Goal: Transaction & Acquisition: Purchase product/service

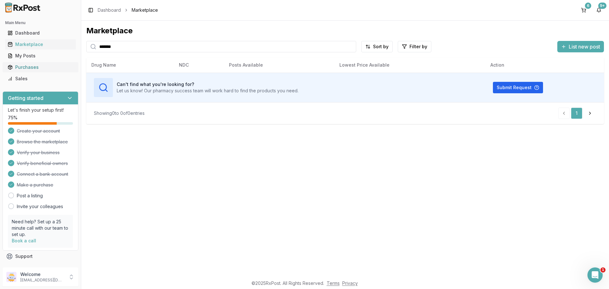
click at [33, 66] on div "Purchases" at bounding box center [41, 67] width 66 height 6
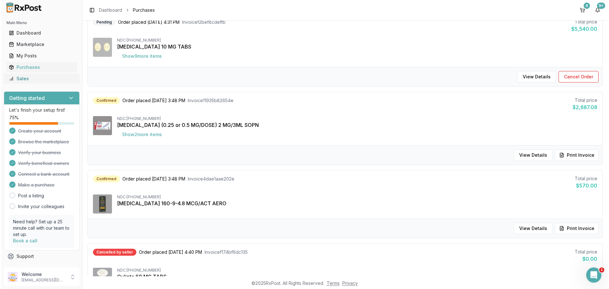
scroll to position [254, 0]
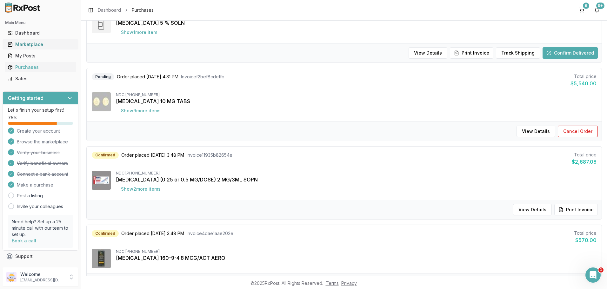
click at [36, 46] on div "Marketplace" at bounding box center [41, 44] width 66 height 6
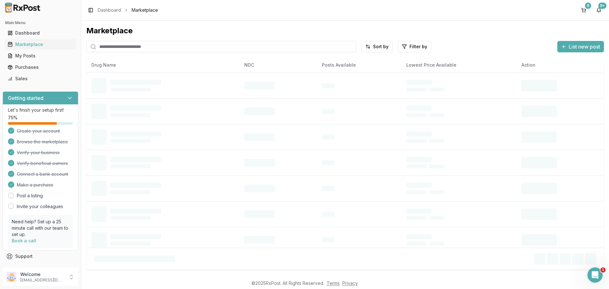
click at [101, 44] on input "search" at bounding box center [221, 46] width 270 height 11
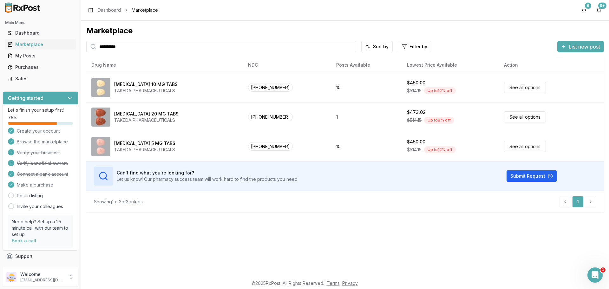
type input "**********"
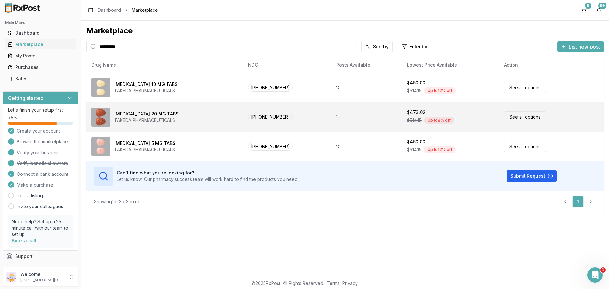
click at [527, 120] on link "See all options" at bounding box center [525, 116] width 42 height 11
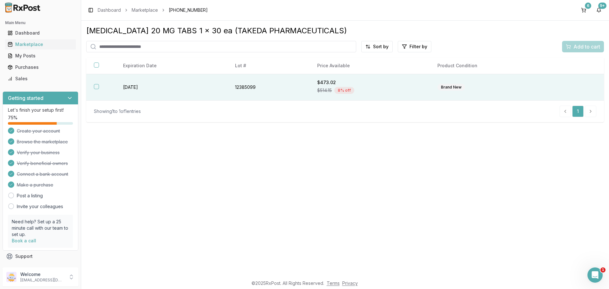
click at [94, 88] on button "button" at bounding box center [96, 86] width 5 height 5
click at [578, 47] on span "Add to cart" at bounding box center [587, 47] width 27 height 8
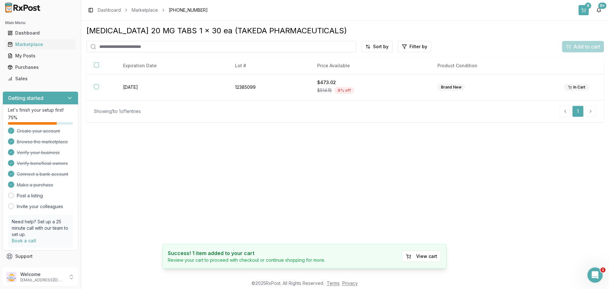
click at [585, 5] on div "6" at bounding box center [588, 6] width 6 height 6
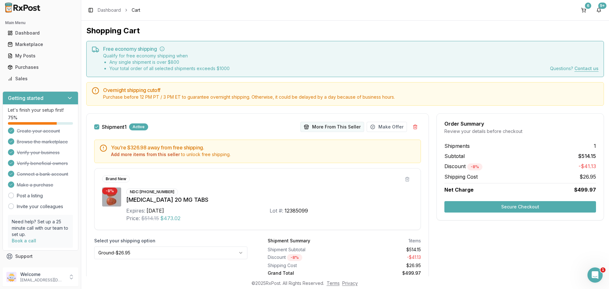
click at [312, 127] on button "More From This Seller" at bounding box center [333, 127] width 64 height 10
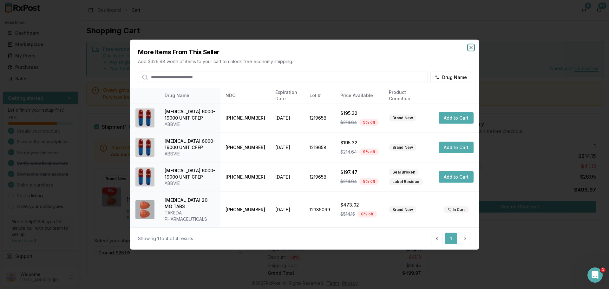
click at [471, 49] on icon "button" at bounding box center [471, 47] width 5 height 5
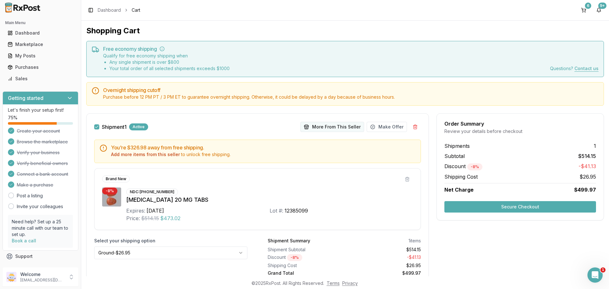
click at [339, 129] on button "More From This Seller" at bounding box center [333, 127] width 64 height 10
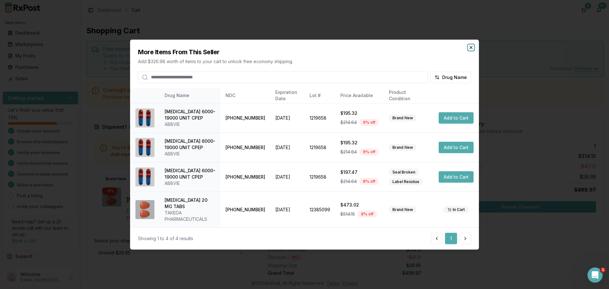
click at [470, 50] on icon "button" at bounding box center [471, 47] width 5 height 5
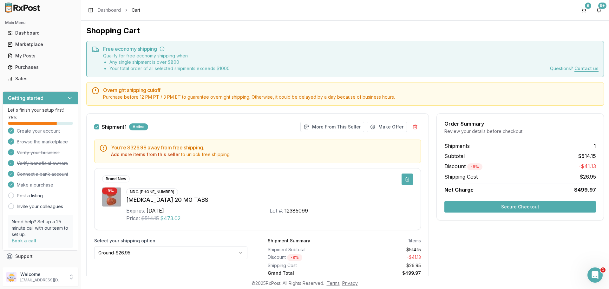
click at [405, 179] on button at bounding box center [407, 179] width 11 height 11
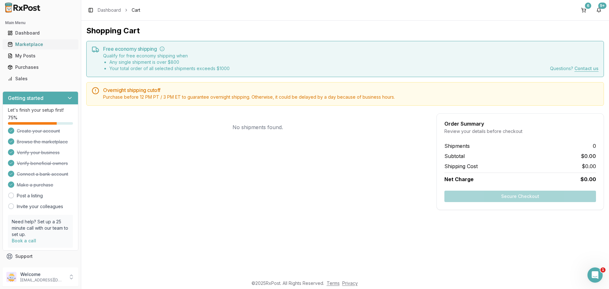
click at [35, 47] on div "Marketplace" at bounding box center [41, 44] width 66 height 6
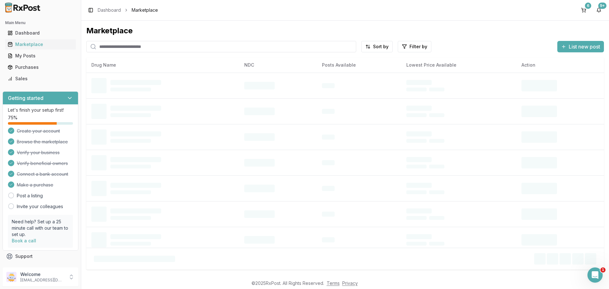
click at [120, 47] on input "search" at bounding box center [221, 46] width 270 height 11
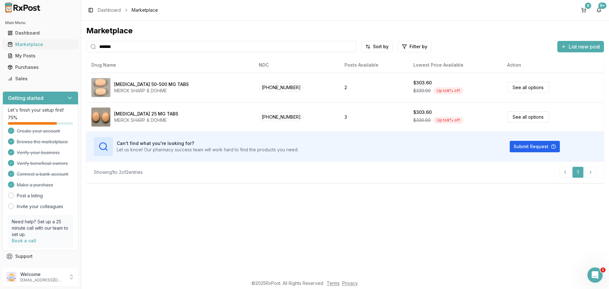
drag, startPoint x: 165, startPoint y: 49, endPoint x: 36, endPoint y: 46, distance: 129.9
click at [60, 49] on div "Main Menu Dashboard Marketplace My Posts Purchases Sales Getting started Let's …" at bounding box center [304, 144] width 609 height 289
type input "********"
